Goal: Task Accomplishment & Management: Complete application form

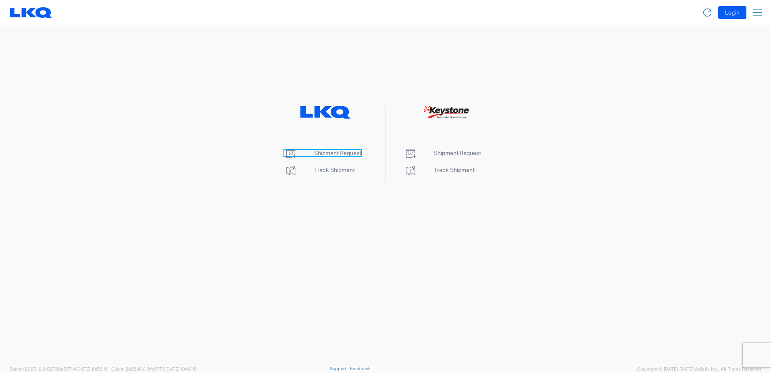
click at [328, 152] on span "Shipment Request" at bounding box center [337, 153] width 47 height 6
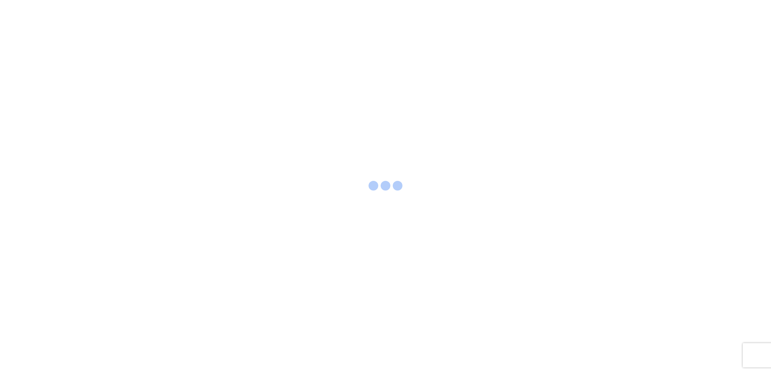
select select "FULL"
select select "LBS"
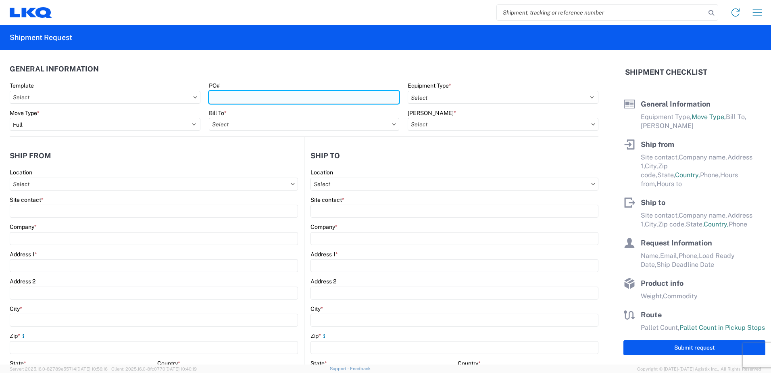
click at [238, 98] on input "PO#" at bounding box center [304, 97] width 191 height 13
click at [240, 97] on input "PO#" at bounding box center [304, 97] width 191 height 13
type input "t"
type input "T31315"
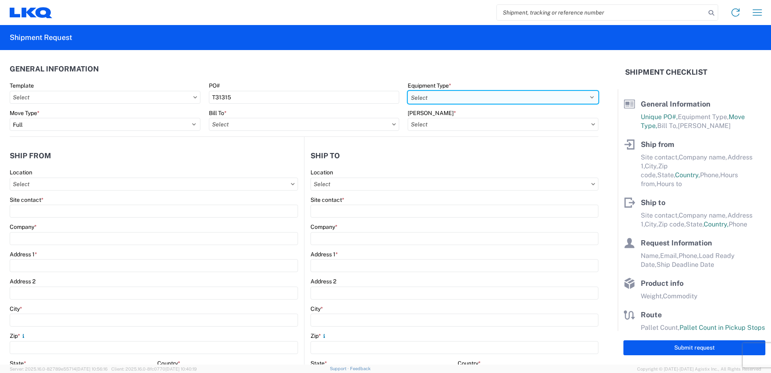
click at [584, 96] on select "Select 53’ Dry Van Flatbed Dropdeck (van) Lowboy (flatbed) Rail" at bounding box center [503, 97] width 191 height 13
select select "STDV"
click at [408, 91] on select "Select 53’ Dry Van Flatbed Dropdeck (van) Lowboy (flatbed) Rail" at bounding box center [503, 97] width 191 height 13
click at [387, 123] on input "Bill To *" at bounding box center [304, 124] width 191 height 13
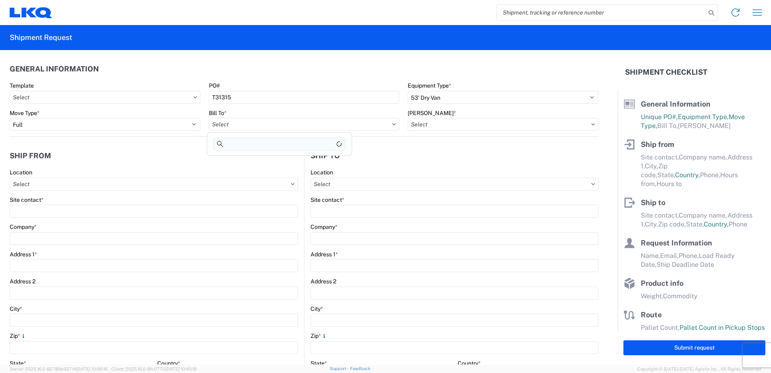
click at [256, 148] on input at bounding box center [280, 144] width 132 height 13
type input "3392"
click at [262, 161] on div "3392 - Transmetco" at bounding box center [279, 160] width 141 height 13
type input "3392 - Transmetco"
click at [586, 121] on input "[PERSON_NAME] *" at bounding box center [503, 124] width 191 height 13
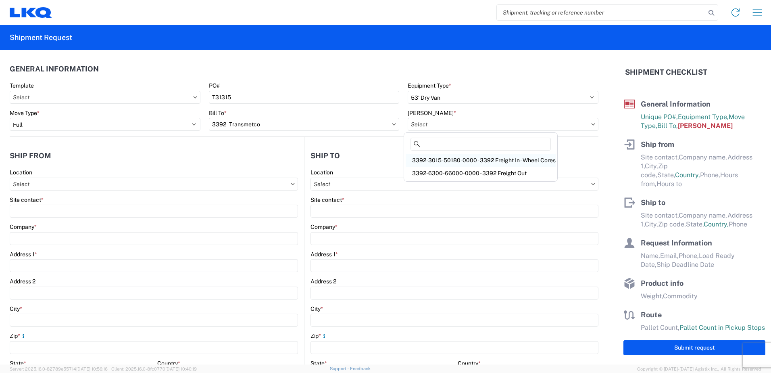
click at [467, 159] on div "3392-3015-50180-0000 - 3392 Freight In - Wheel Cores" at bounding box center [481, 160] width 150 height 13
type input "3392-3015-50180-0000 - 3392 Freight In - Wheel Cores"
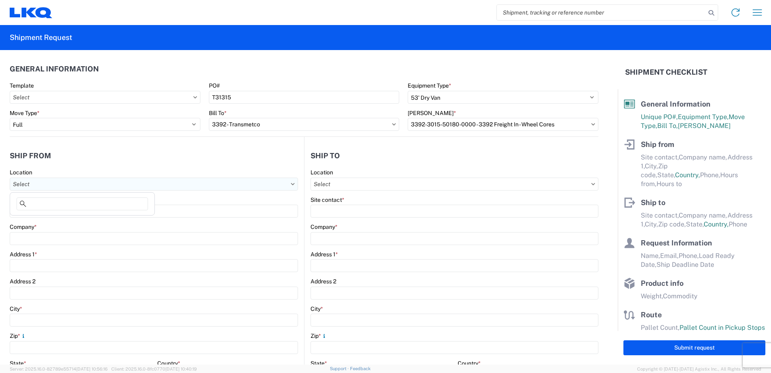
click at [42, 183] on input "Location" at bounding box center [154, 184] width 288 height 13
type input "1530"
click at [79, 221] on div "1530 - LKQ Viking Auto Salvage" at bounding box center [82, 219] width 141 height 13
type input "1530 - LKQ Viking Auto Salvage"
type input "LKQ Corporation"
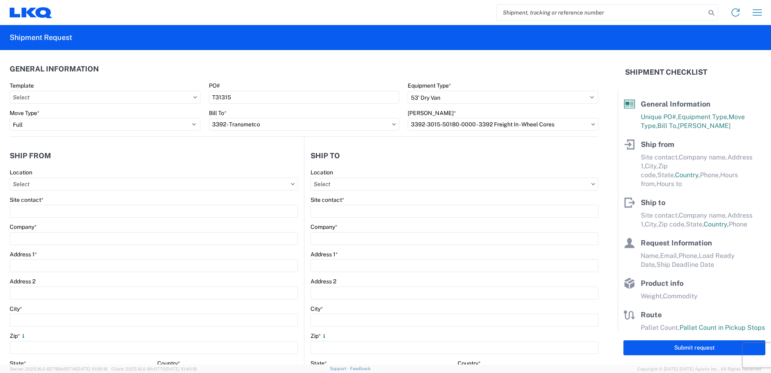
type input "[STREET_ADDRESS]"
type input "[GEOGRAPHIC_DATA]"
type input "55057"
select select "MN"
select select "US"
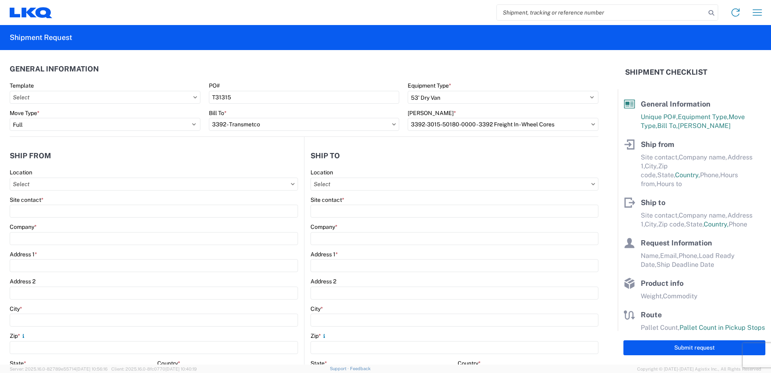
type input "[PHONE_NUMBER]"
type input "07:00"
type input "15:00"
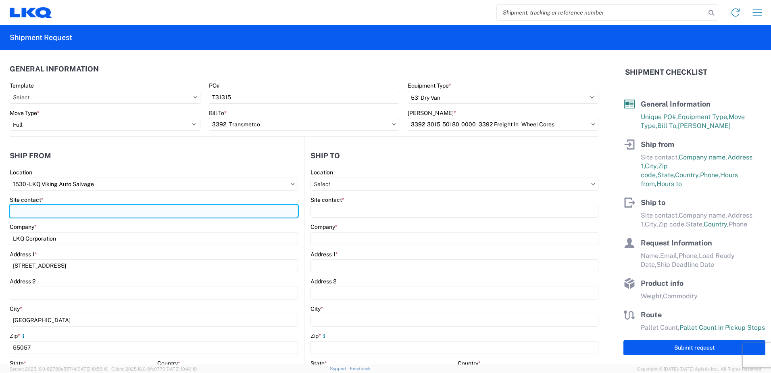
click at [48, 208] on input "Site contact *" at bounding box center [154, 211] width 288 height 13
type input "V"
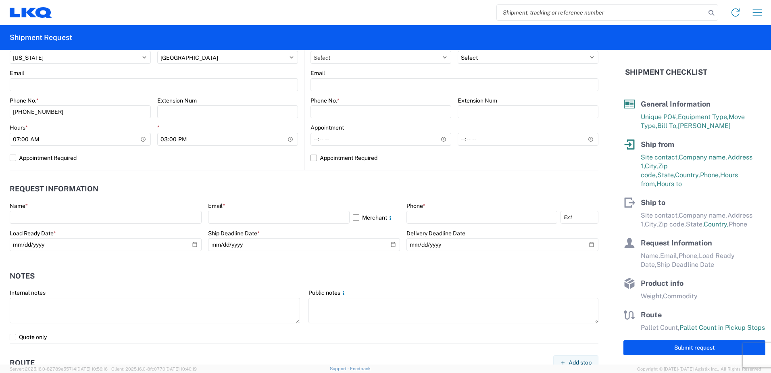
scroll to position [323, 0]
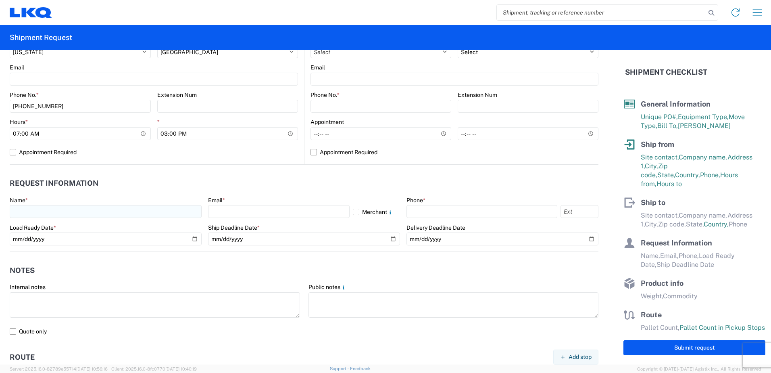
type input "[PERSON_NAME]"
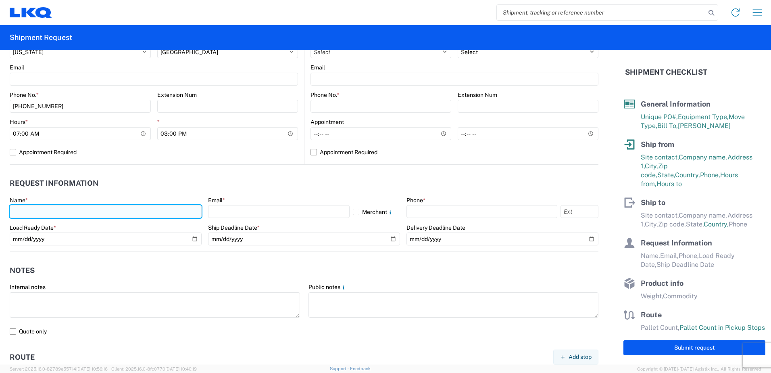
click at [37, 212] on input "text" at bounding box center [106, 211] width 192 height 13
type input "[PERSON_NAME]"
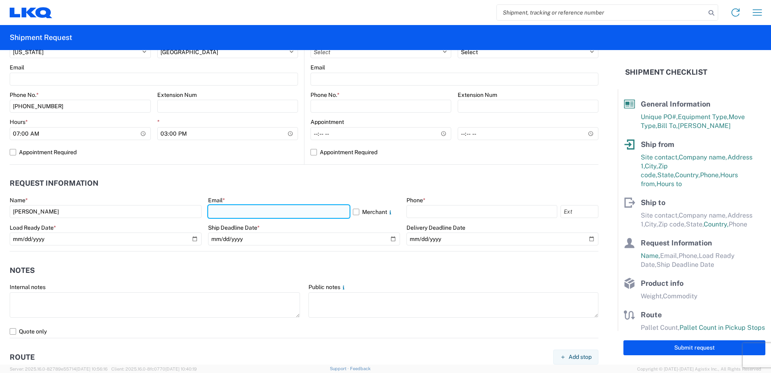
click at [241, 211] on input "text" at bounding box center [279, 211] width 142 height 13
type input "[EMAIL_ADDRESS][DOMAIN_NAME]"
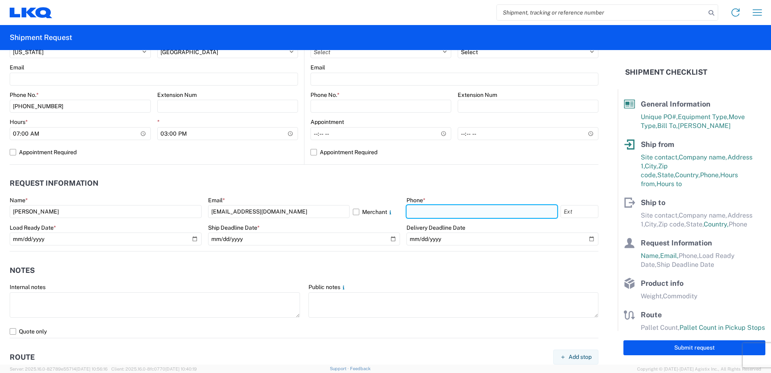
click at [427, 212] on input "text" at bounding box center [482, 211] width 151 height 13
type input "[PHONE_NUMBER]"
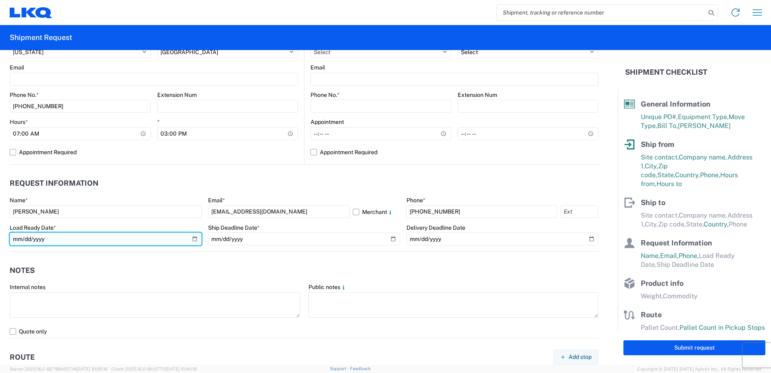
click at [73, 235] on input "date" at bounding box center [106, 238] width 192 height 13
click at [193, 238] on input "date" at bounding box center [106, 238] width 192 height 13
type input "[DATE]"
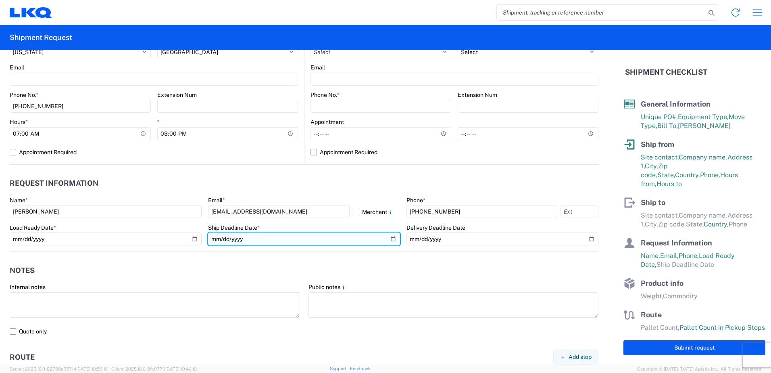
click at [389, 236] on input "date" at bounding box center [304, 238] width 192 height 13
type input "[DATE]"
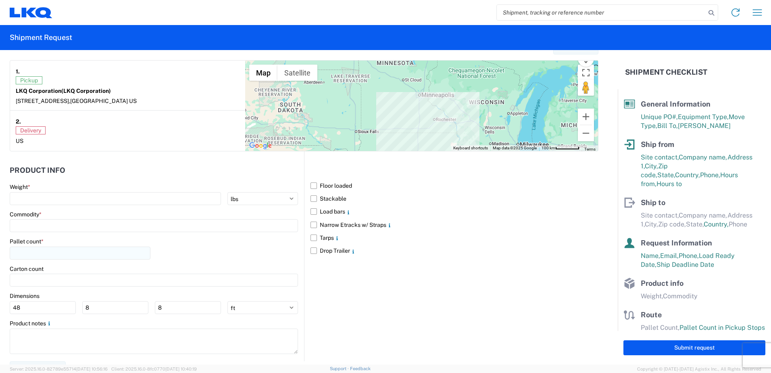
scroll to position [644, 0]
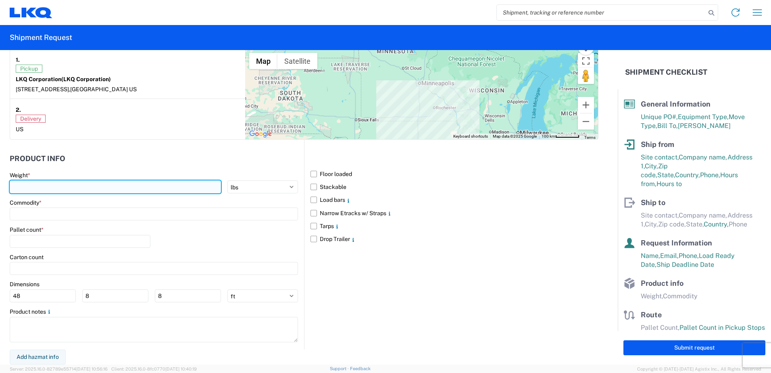
click at [43, 187] on input "number" at bounding box center [115, 186] width 211 height 13
type input "40000"
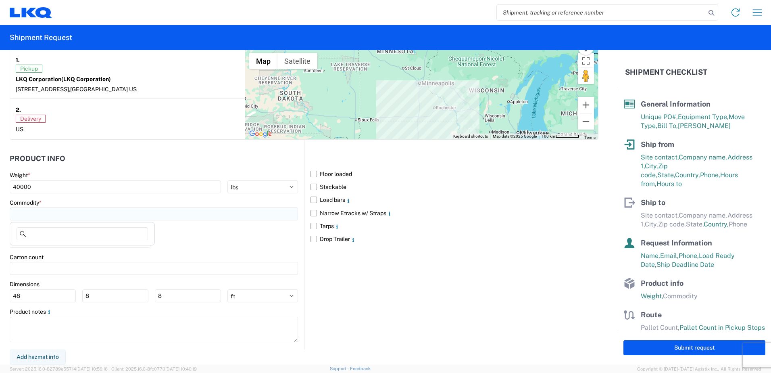
click at [38, 214] on input at bounding box center [154, 213] width 288 height 13
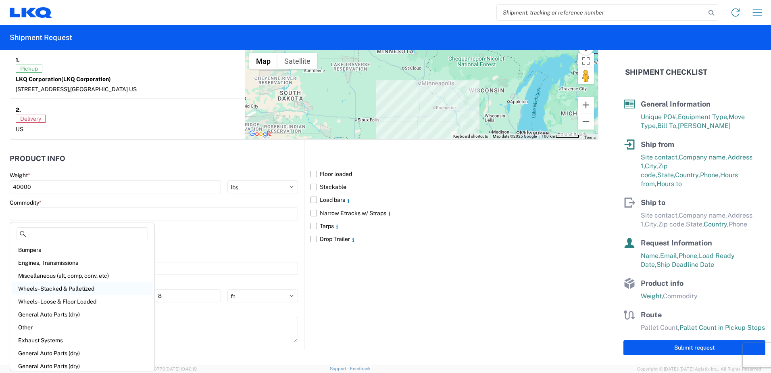
click at [40, 289] on div "Wheels - Stacked & Palletized" at bounding box center [82, 288] width 141 height 13
type input "Wheels - Stacked & Palletized"
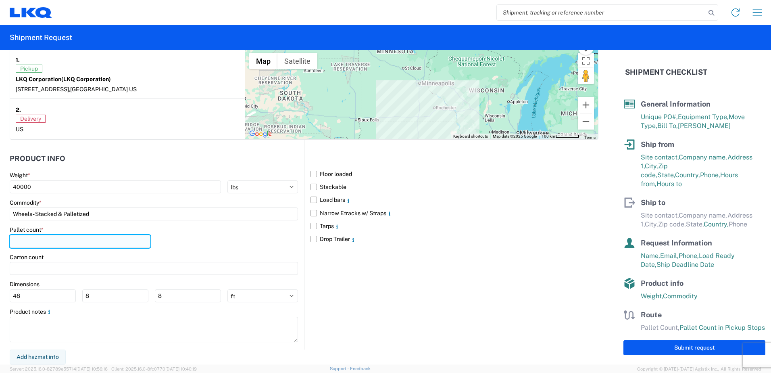
click at [38, 240] on input "number" at bounding box center [80, 241] width 141 height 13
type input "48"
click at [326, 320] on div "Floor loaded Stackable Load bars Narrow Etracks w/ Straps Tarps Drop Trailer" at bounding box center [451, 244] width 294 height 209
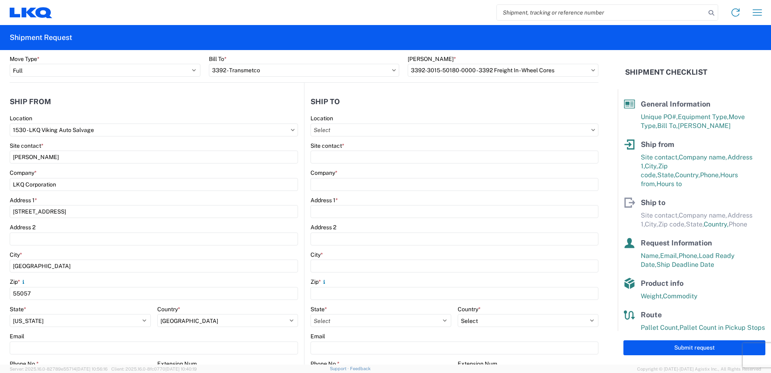
scroll to position [0, 0]
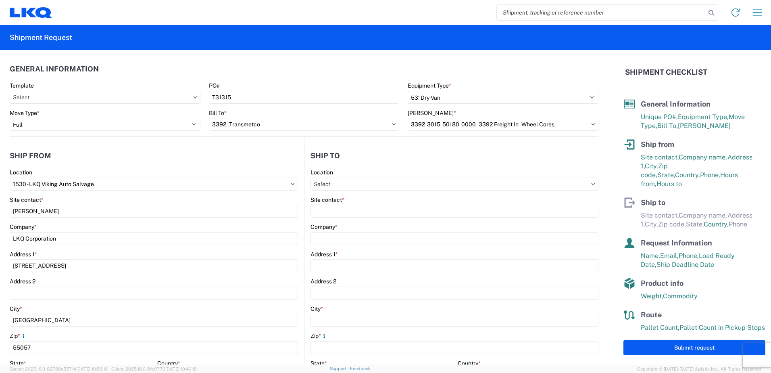
click at [591, 184] on icon at bounding box center [593, 184] width 4 height 2
click at [357, 184] on input "Location" at bounding box center [455, 184] width 288 height 13
type input "3392"
click at [350, 221] on div "3392 - Transmetco" at bounding box center [380, 219] width 141 height 13
type input "3392 - Transmetco"
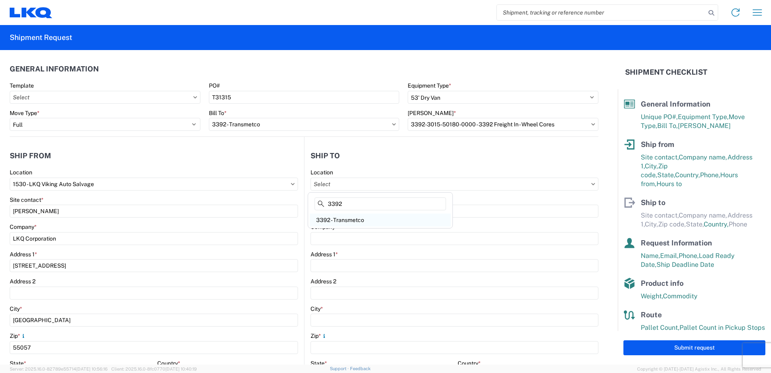
type input "LKQ Corporation"
type input "[STREET_ADDRESS]"
type input "Huntington"
type input "46750"
select select "US"
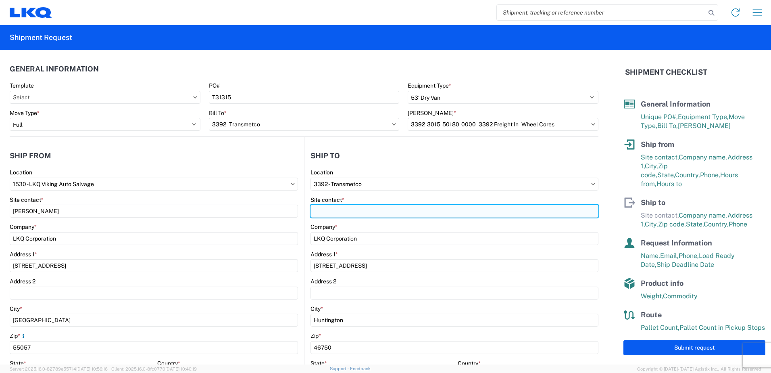
click at [356, 213] on input "Site contact *" at bounding box center [455, 211] width 288 height 13
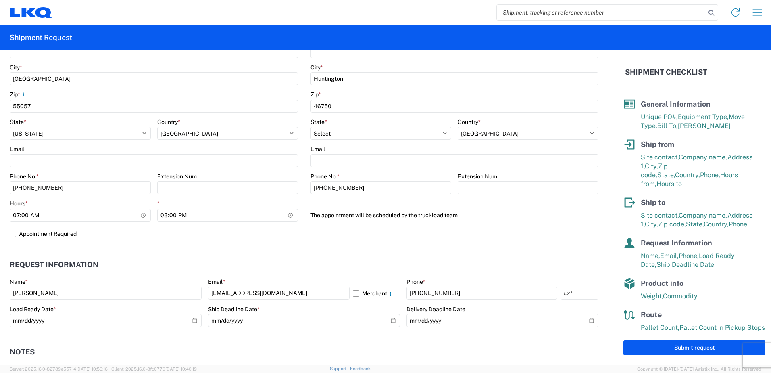
scroll to position [242, 0]
type input "Dispatch"
click at [677, 347] on button "Submit request" at bounding box center [695, 347] width 142 height 15
select select "US"
